Goal: Answer question/provide support

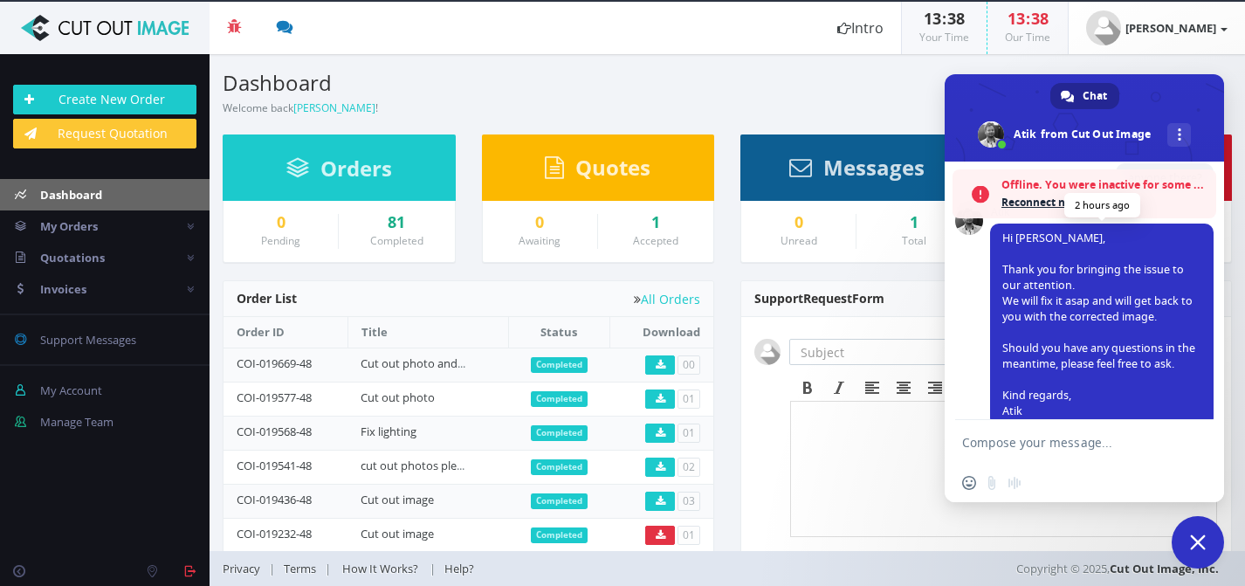
scroll to position [576, 0]
click at [1046, 202] on span "Reconnect now?" at bounding box center [1105, 202] width 206 height 17
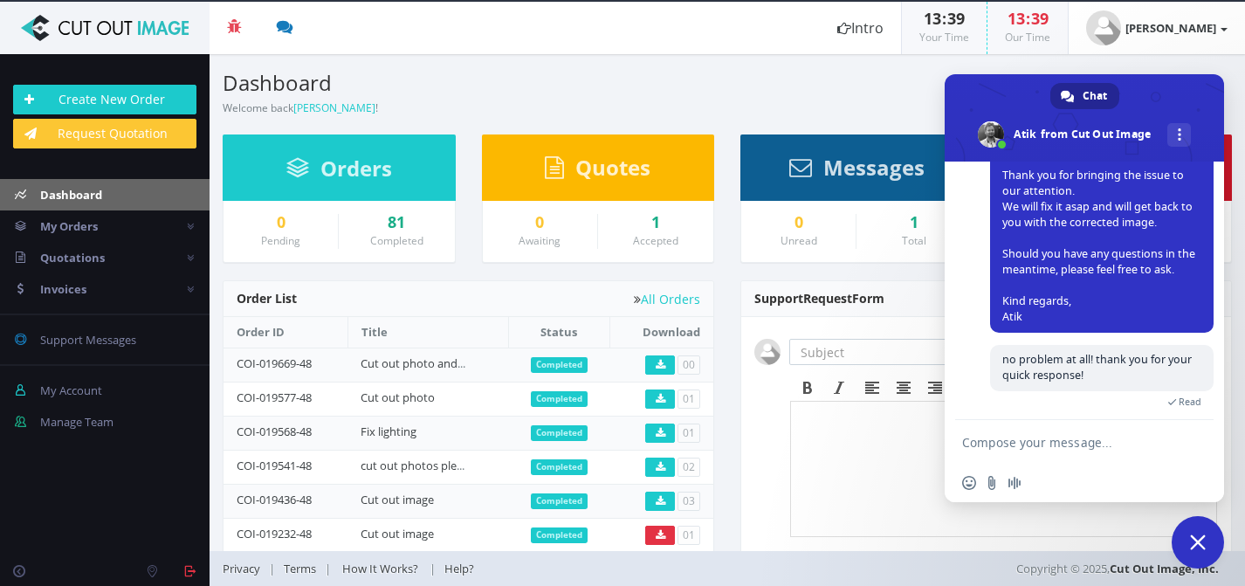
scroll to position [653, 0]
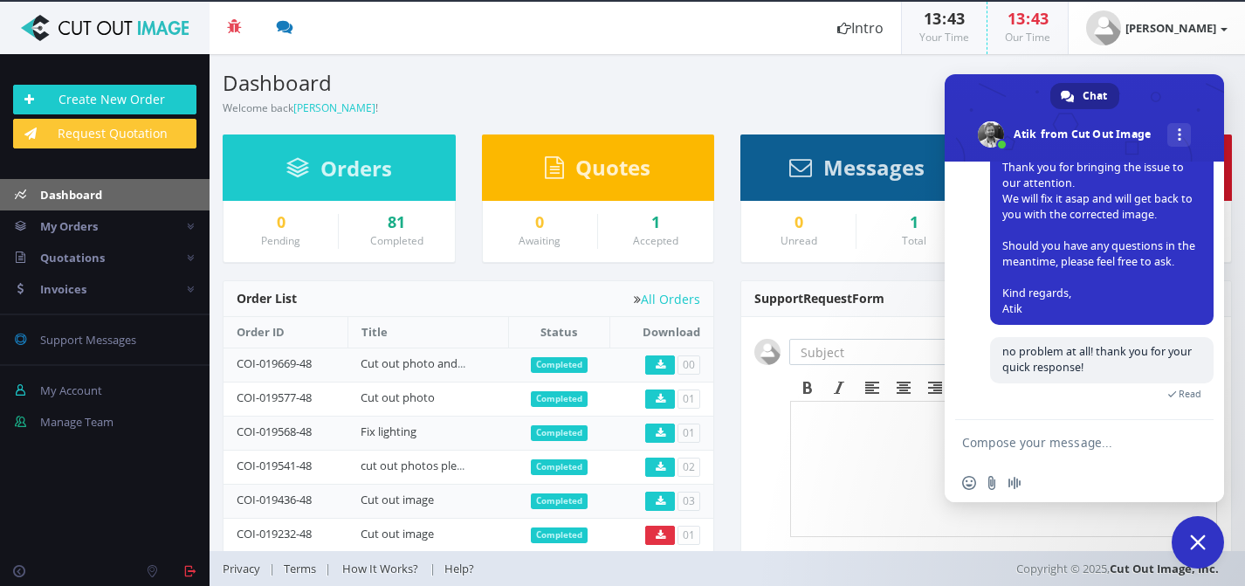
click at [434, 92] on h3 "Dashboard" at bounding box center [469, 83] width 492 height 23
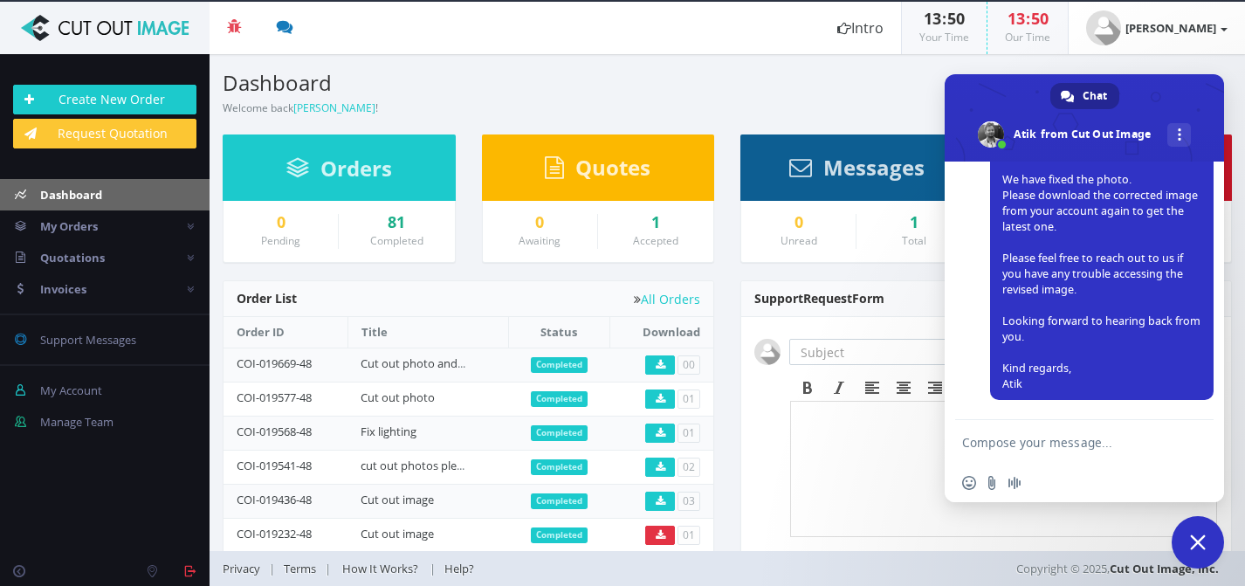
scroll to position [956, 0]
type textarea "thank you so much!!!"
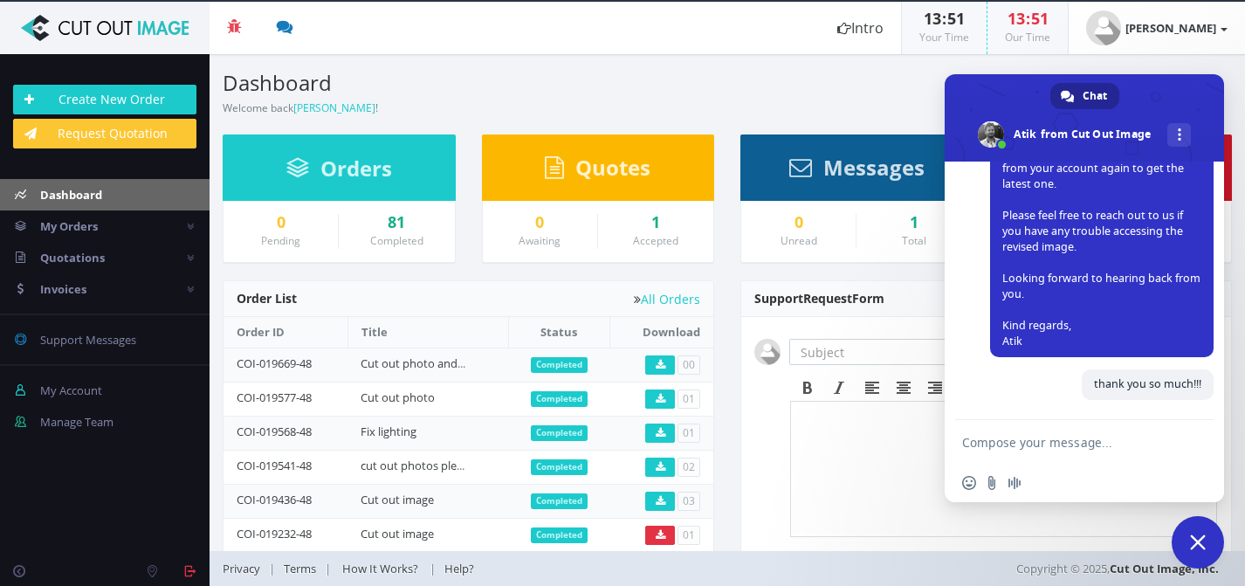
scroll to position [999, 0]
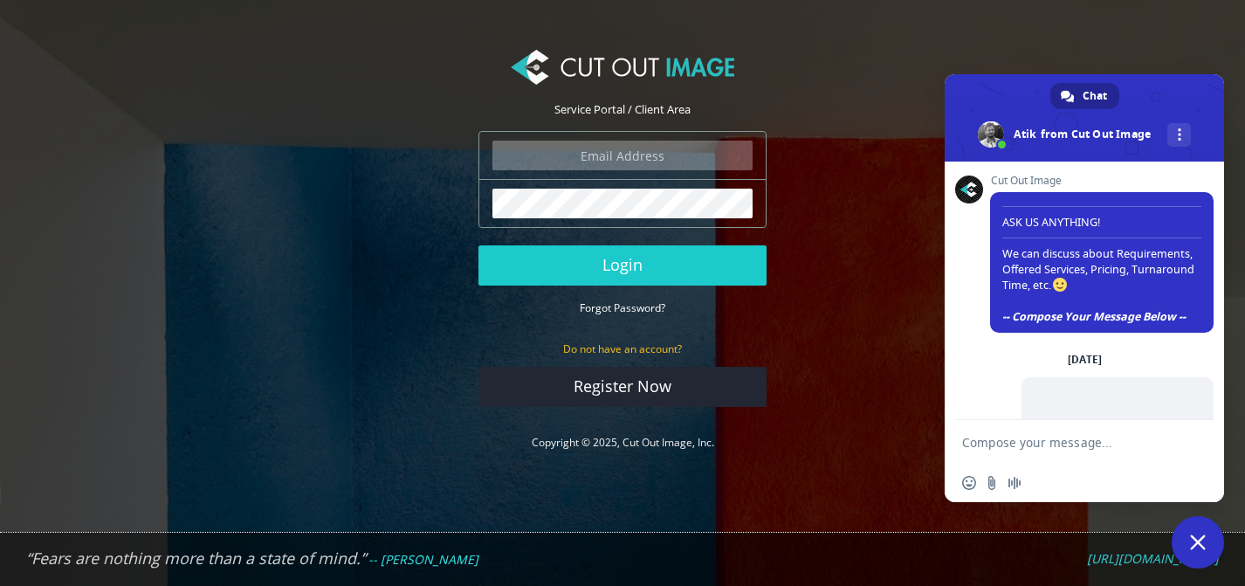
click at [580, 155] on input "email" at bounding box center [623, 156] width 260 height 30
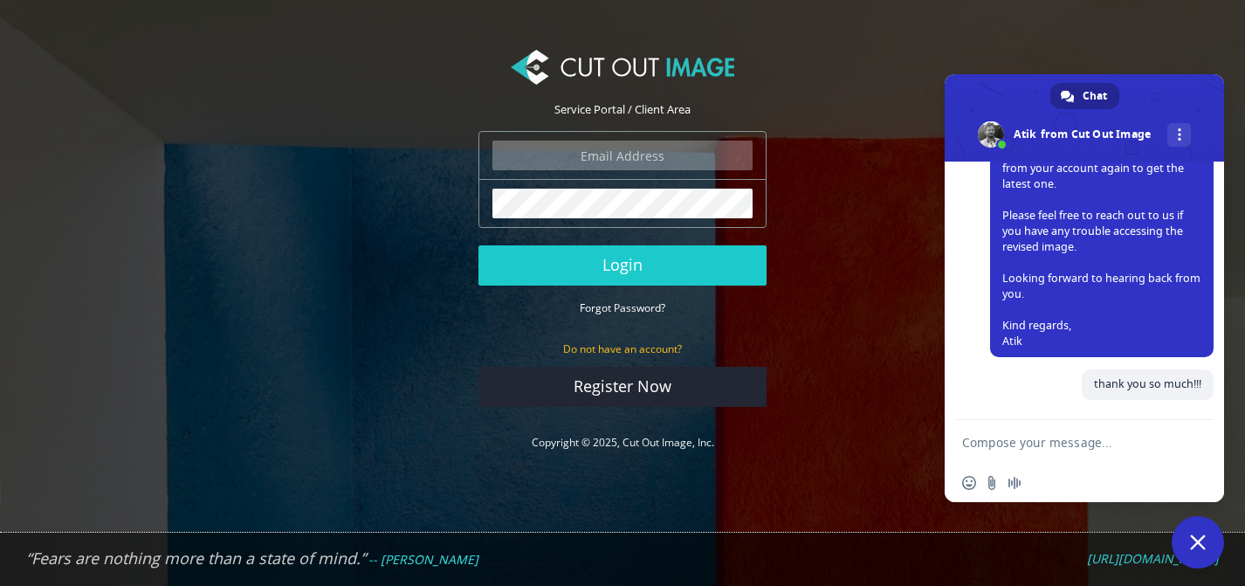
click at [0, 477] on com-1password-button at bounding box center [0, 477] width 0 height 0
type input "grace@milestone.inc"
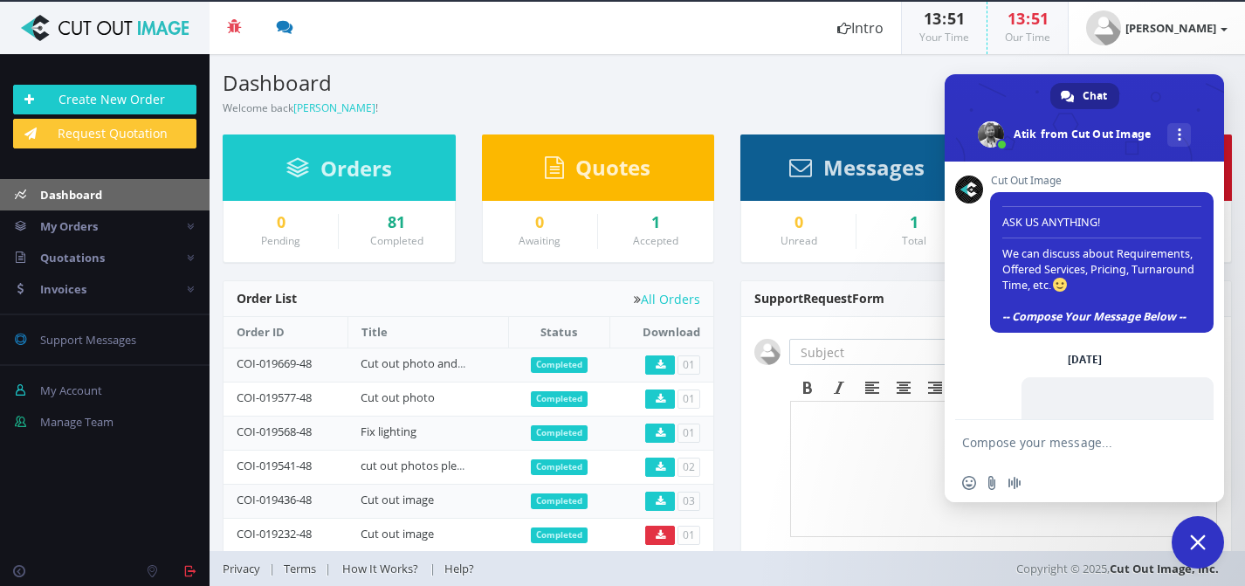
scroll to position [999, 0]
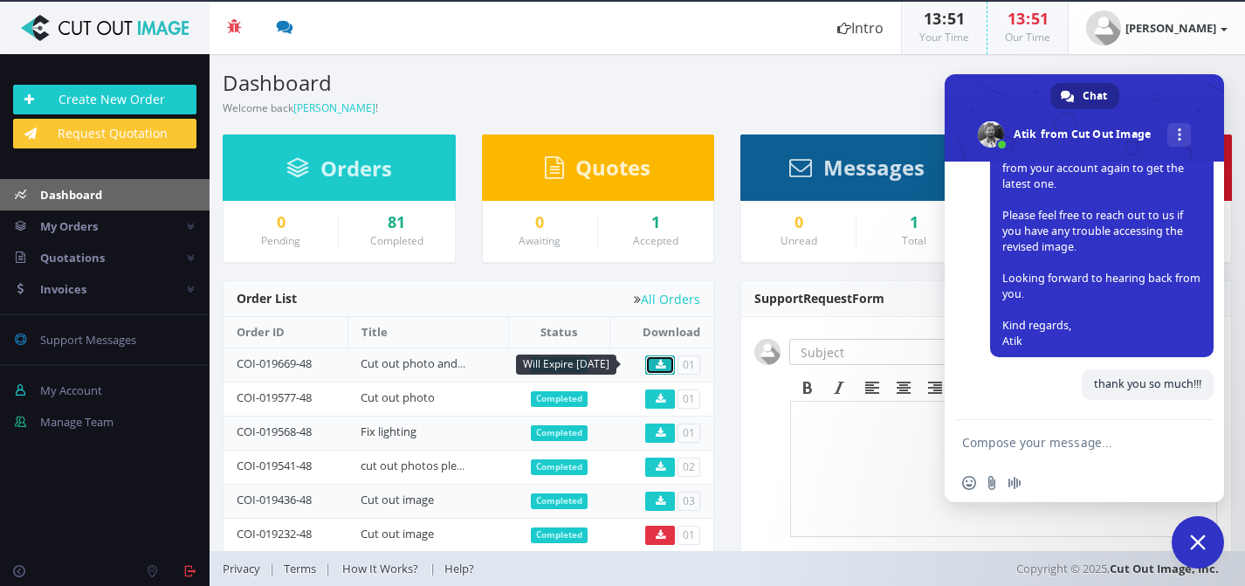
click at [658, 360] on icon at bounding box center [661, 365] width 10 height 10
